Goal: Task Accomplishment & Management: Complete application form

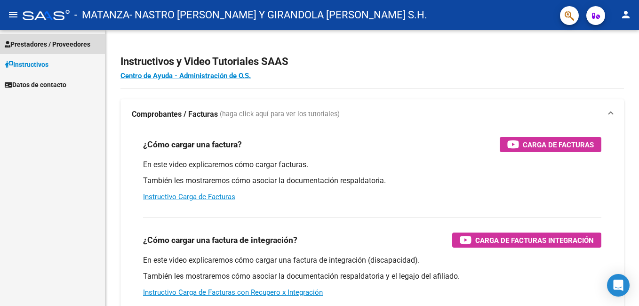
click at [29, 45] on span "Prestadores / Proveedores" at bounding box center [48, 44] width 86 height 10
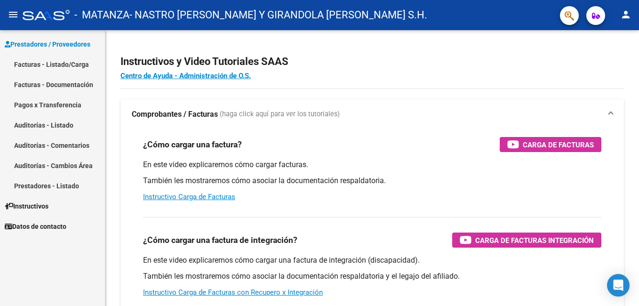
click at [36, 63] on link "Facturas - Listado/Carga" at bounding box center [52, 64] width 105 height 20
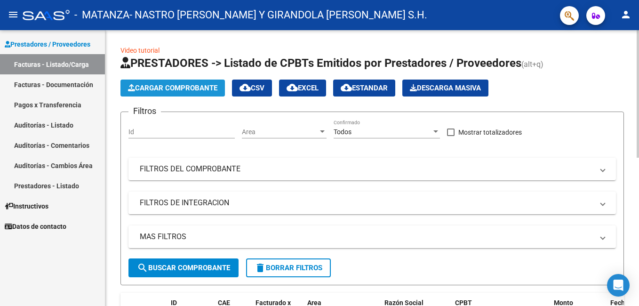
click at [195, 86] on span "Cargar Comprobante" at bounding box center [172, 88] width 89 height 8
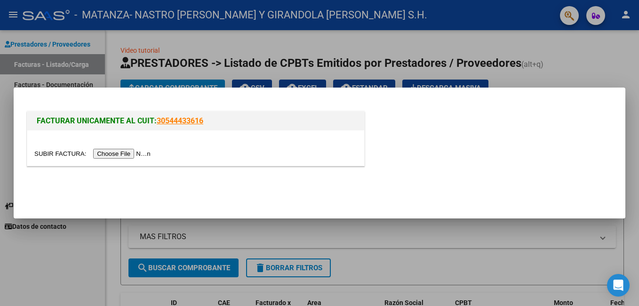
click at [114, 152] on input "file" at bounding box center [93, 154] width 119 height 10
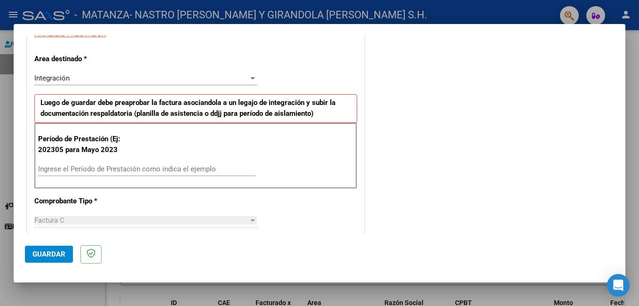
scroll to position [188, 0]
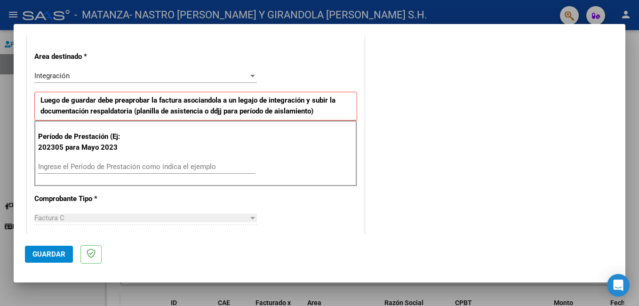
click at [71, 165] on input "Ingrese el Período de Prestación como indica el ejemplo" at bounding box center [146, 166] width 217 height 8
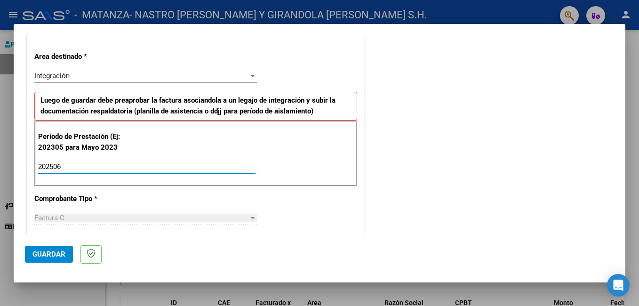
type input "202506"
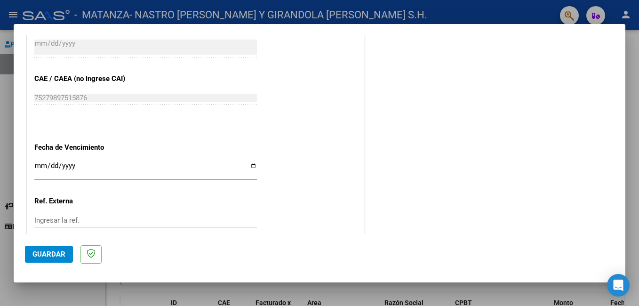
scroll to position [565, 0]
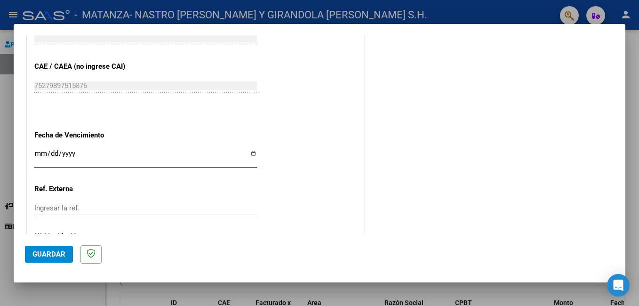
click at [35, 156] on input "Ingresar la fecha" at bounding box center [145, 157] width 223 height 15
type input "2025-07-12"
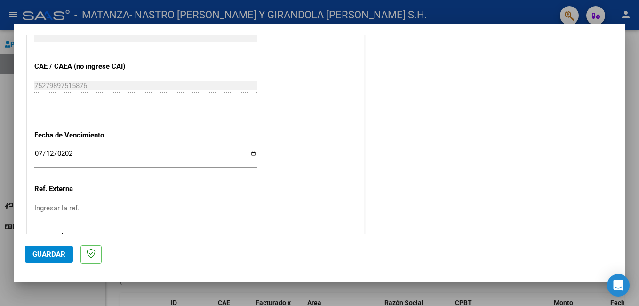
scroll to position [612, 0]
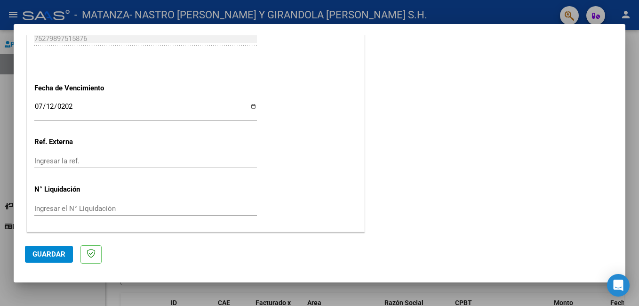
click at [47, 256] on span "Guardar" at bounding box center [48, 254] width 33 height 8
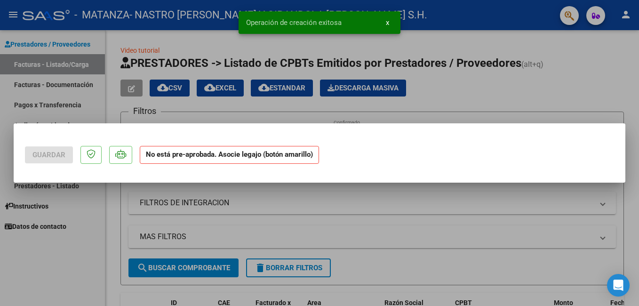
scroll to position [0, 0]
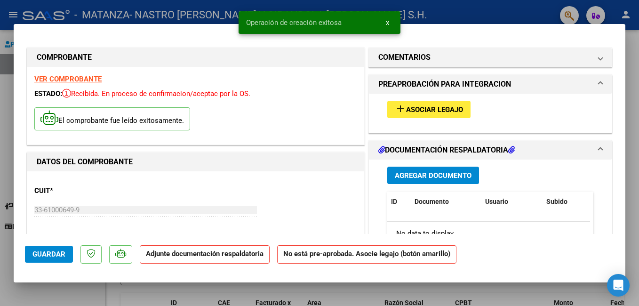
click at [443, 105] on span "Asociar Legajo" at bounding box center [434, 109] width 57 height 8
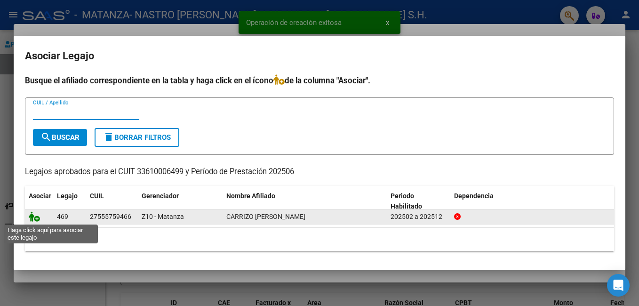
click at [34, 217] on icon at bounding box center [34, 216] width 11 height 10
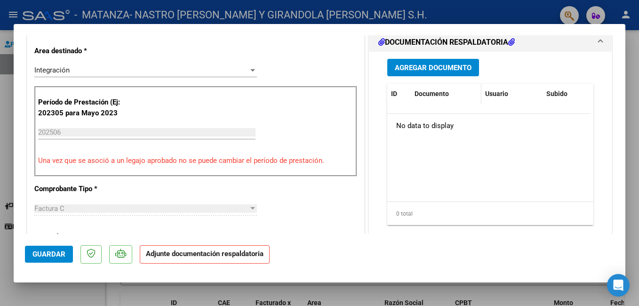
scroll to position [235, 0]
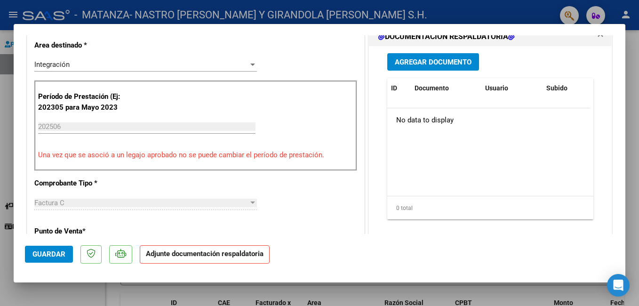
click at [409, 64] on span "Agregar Documento" at bounding box center [433, 62] width 77 height 8
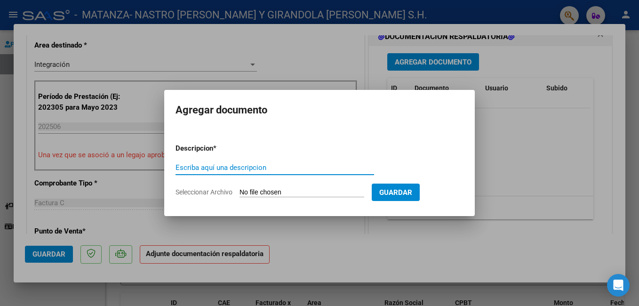
click at [204, 168] on input "Escriba aquí una descripcion" at bounding box center [275, 167] width 199 height 8
type input "planilla asistencia"
click at [271, 193] on input "Seleccionar Archivo" at bounding box center [302, 192] width 125 height 9
type input "C:\fakepath\ADJUNTOS JUNIO 2025 CARRIZO MILENA.pdf"
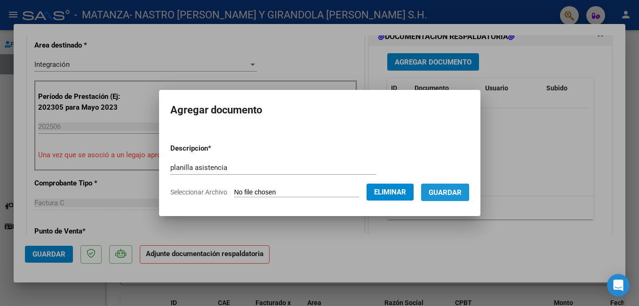
click at [462, 195] on span "Guardar" at bounding box center [445, 192] width 33 height 8
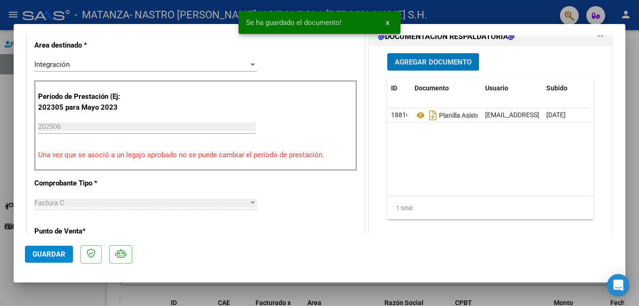
click at [441, 64] on span "Agregar Documento" at bounding box center [433, 62] width 77 height 8
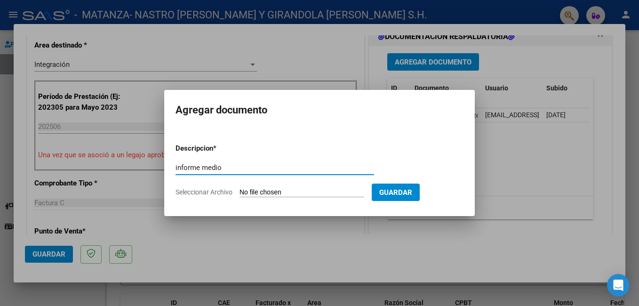
type input "INFORME MEDIO"
click at [256, 190] on input "Seleccionar Archivo" at bounding box center [302, 192] width 125 height 9
type input "C:\fakepath\INFORME MEDIO CARRIZO MILENA.pdf"
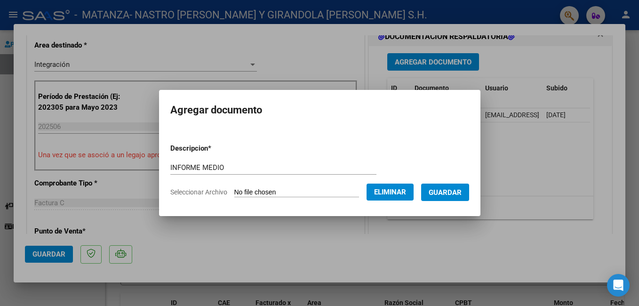
click at [462, 197] on span "Guardar" at bounding box center [445, 192] width 33 height 8
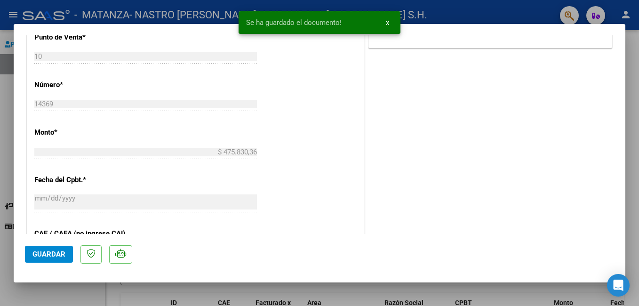
scroll to position [471, 0]
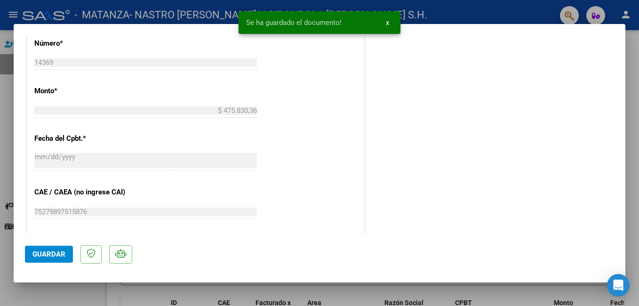
click at [56, 257] on span "Guardar" at bounding box center [48, 254] width 33 height 8
click at [64, 300] on div at bounding box center [319, 153] width 639 height 306
type input "$ 0,00"
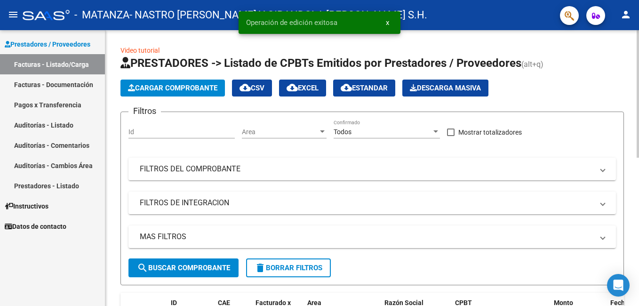
click at [168, 90] on span "Cargar Comprobante" at bounding box center [172, 88] width 89 height 8
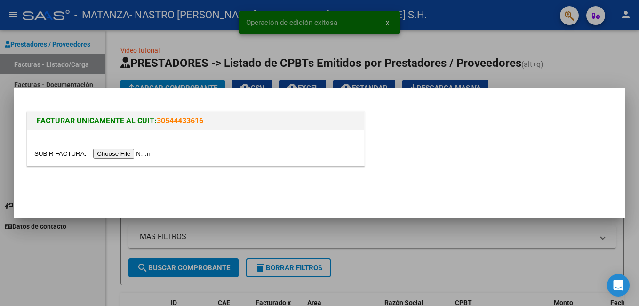
click at [125, 156] on input "file" at bounding box center [93, 154] width 119 height 10
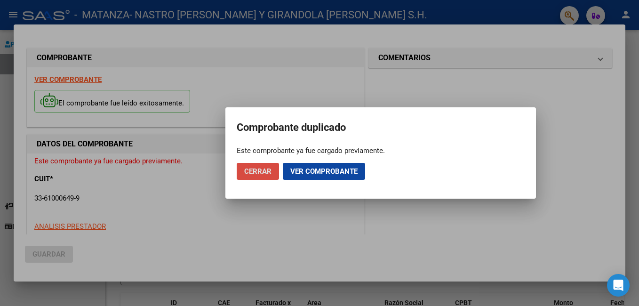
click at [266, 172] on span "Cerrar" at bounding box center [257, 171] width 27 height 8
